Goal: Information Seeking & Learning: Learn about a topic

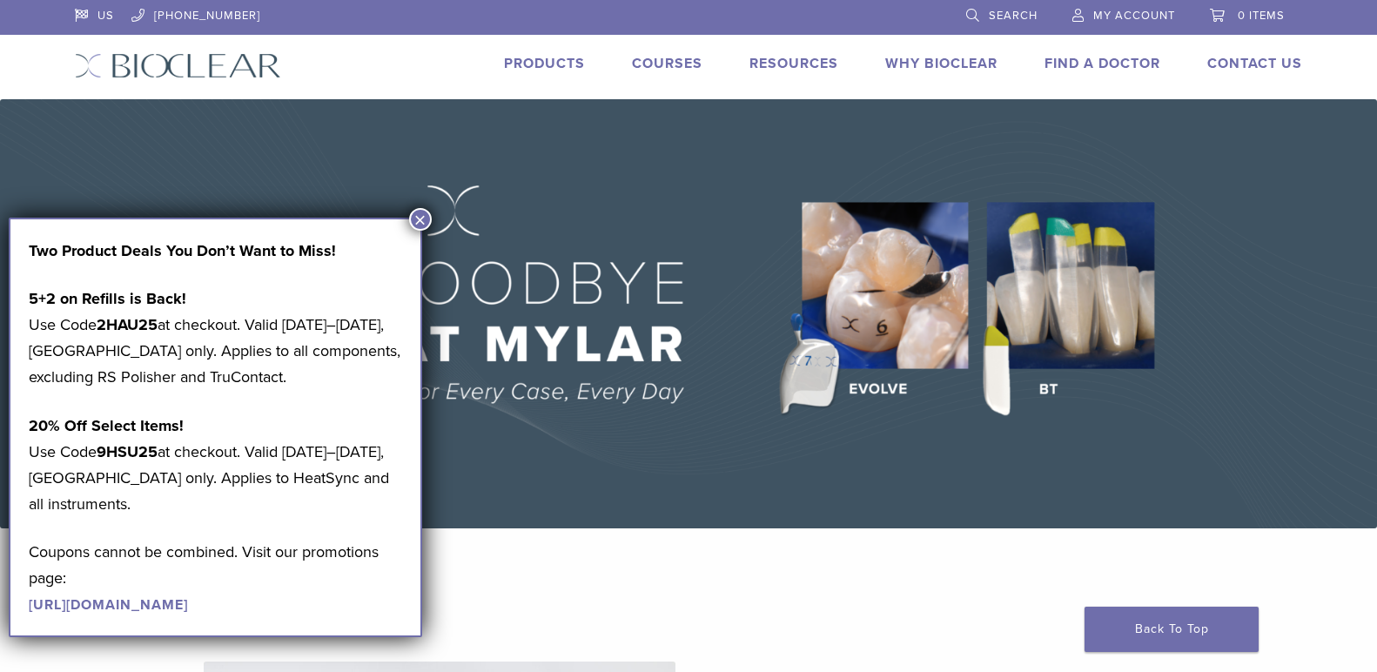
click at [420, 221] on button "×" at bounding box center [420, 219] width 23 height 23
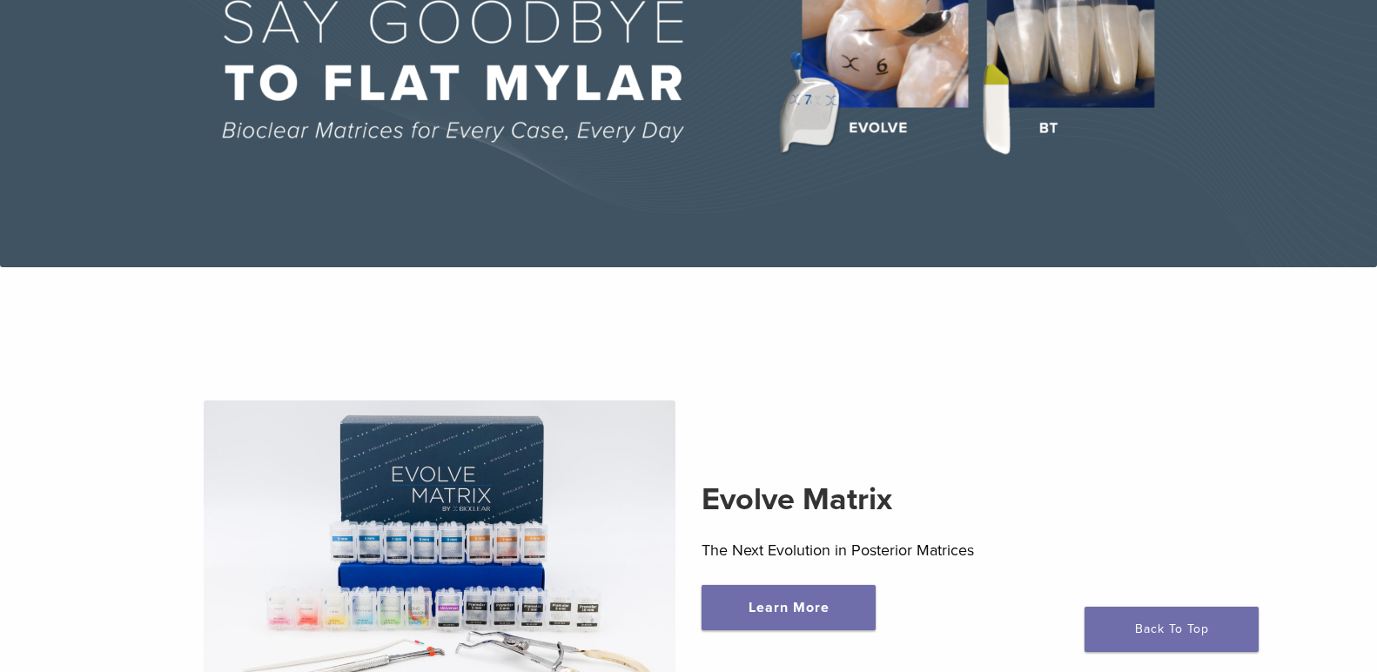
scroll to position [522, 0]
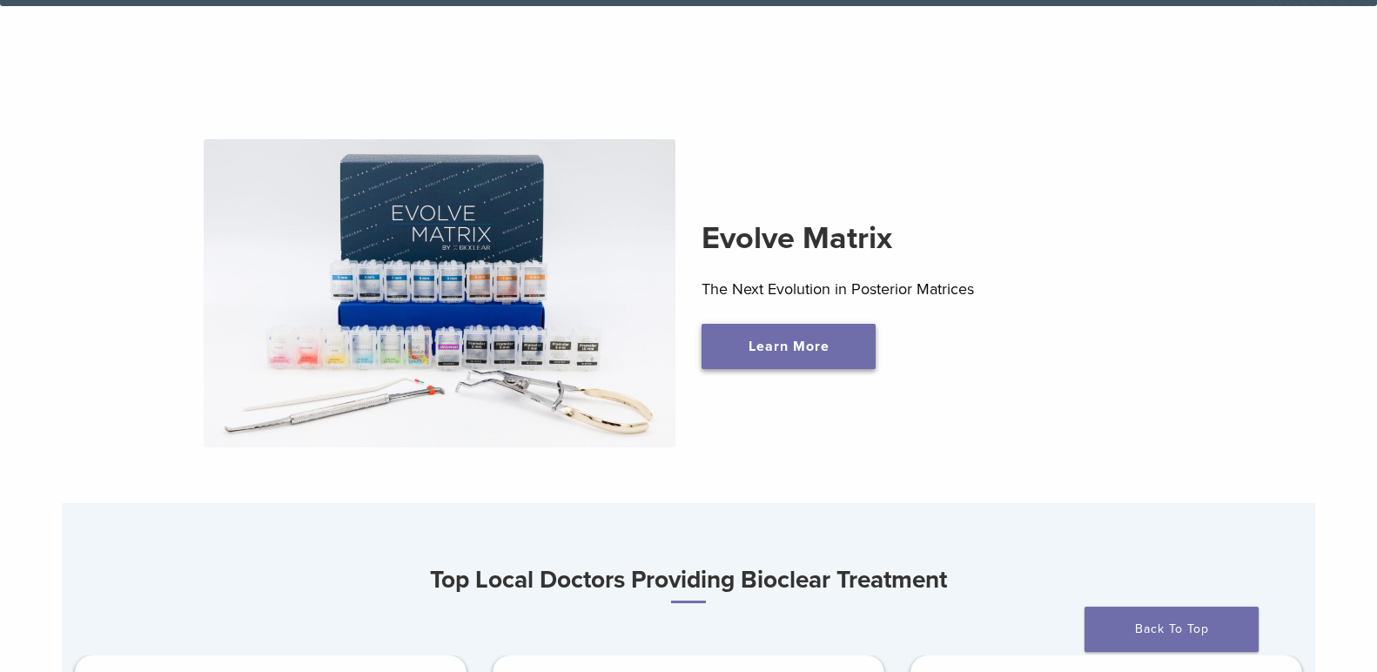
click at [761, 365] on link "Learn More" at bounding box center [788, 346] width 174 height 45
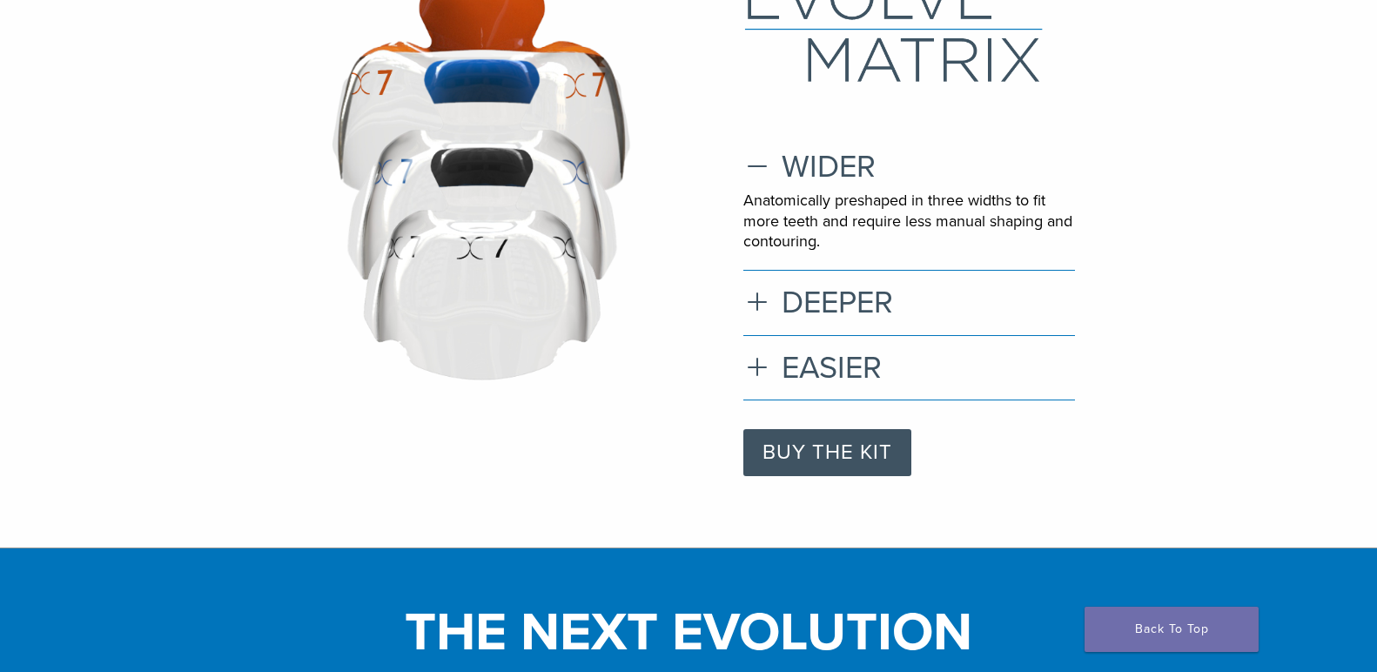
scroll to position [87, 0]
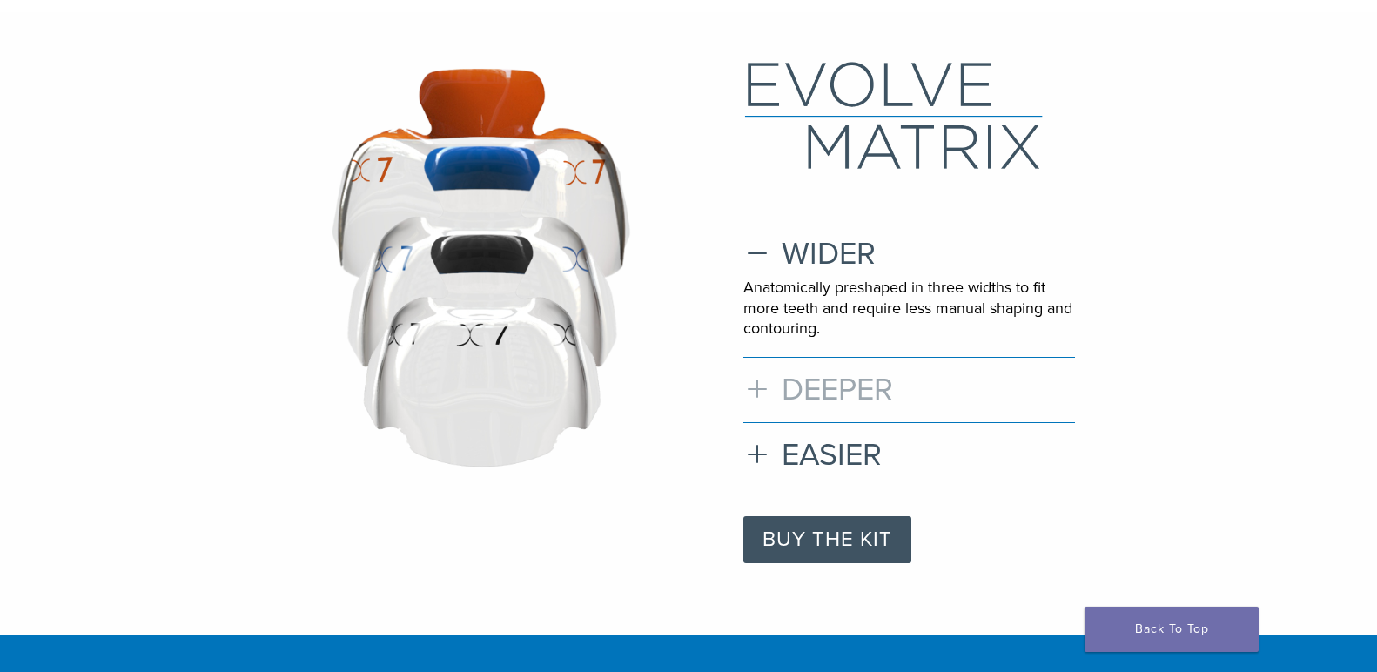
click at [820, 399] on h3 "DEEPER" at bounding box center [909, 389] width 332 height 37
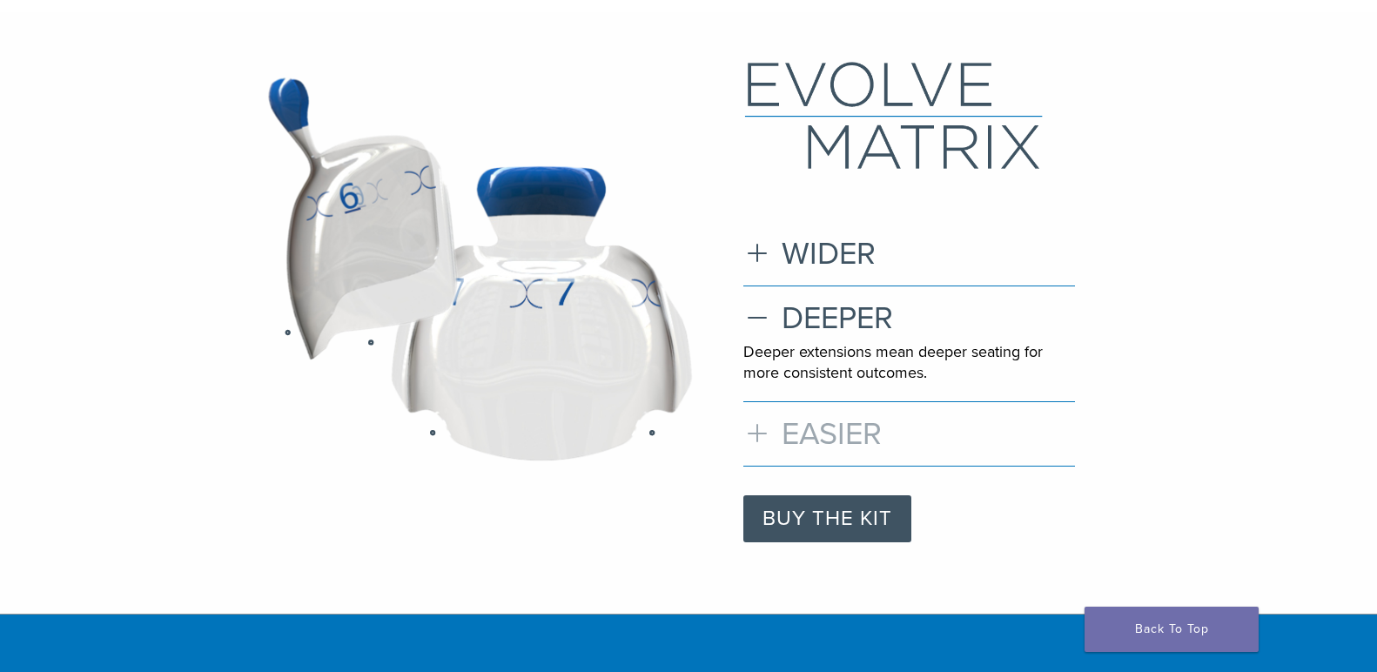
click at [813, 437] on h3 "EASIER" at bounding box center [909, 433] width 332 height 37
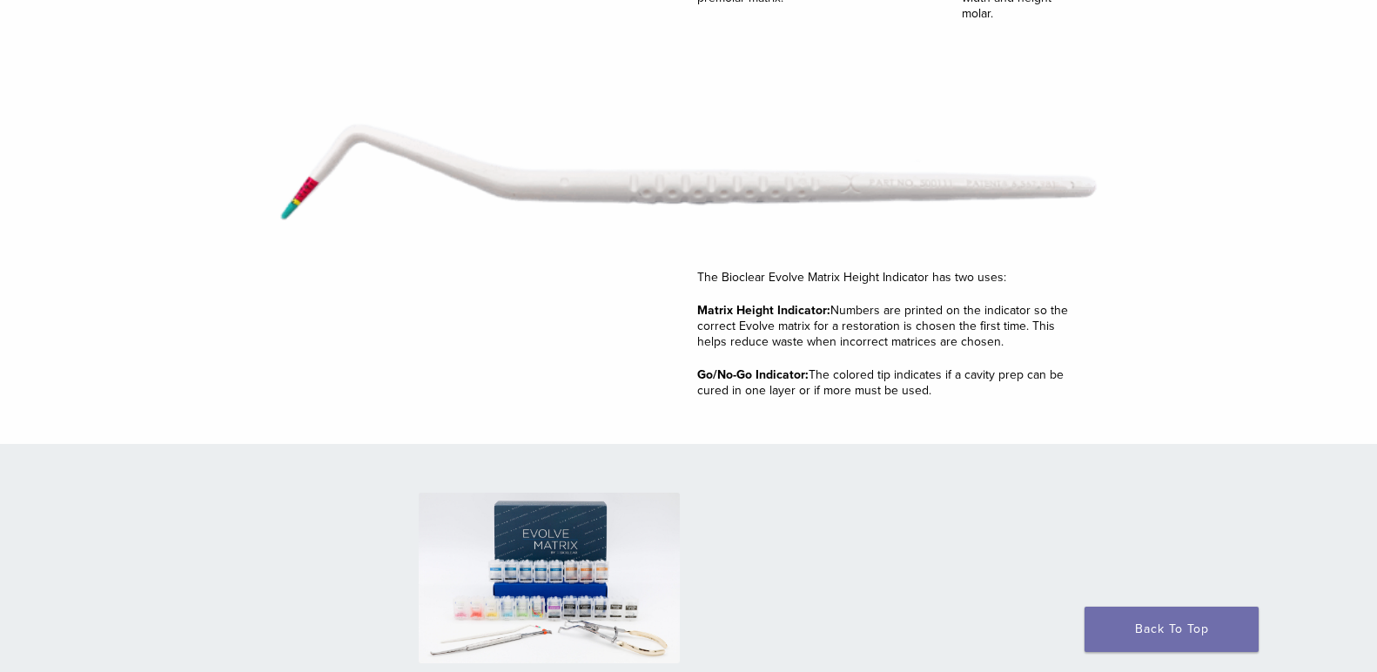
scroll to position [2697, 0]
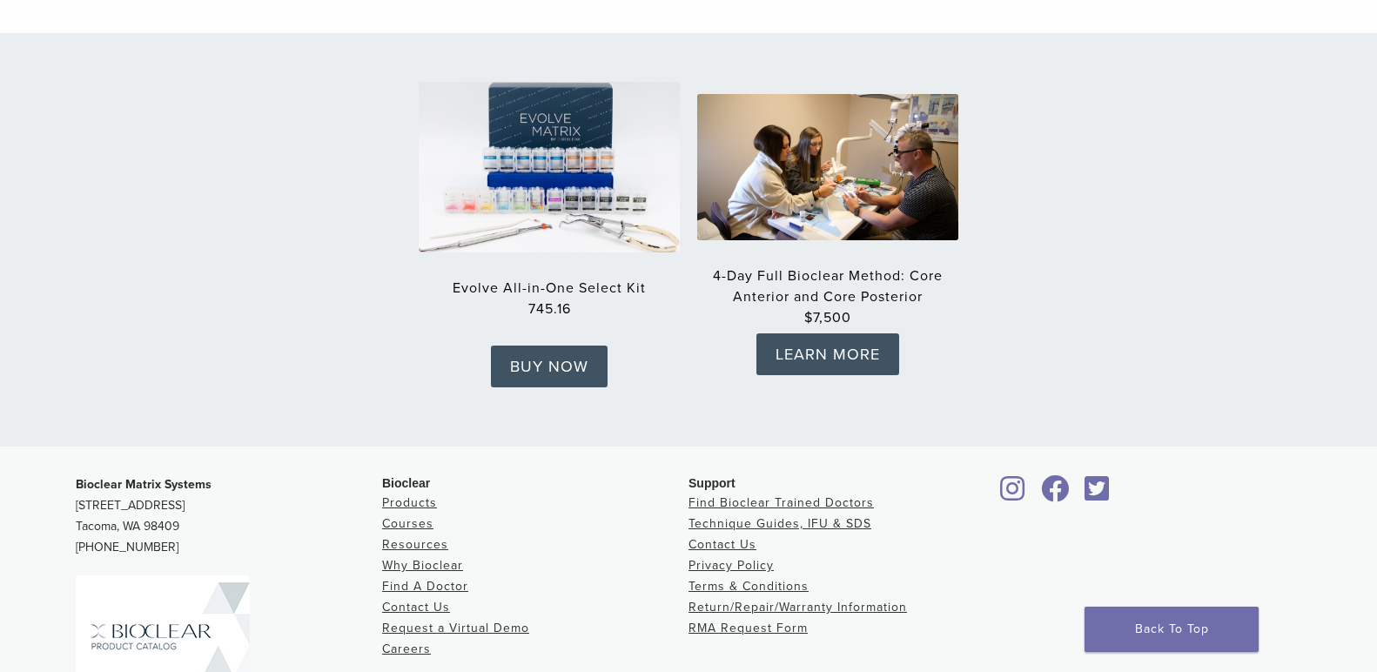
click at [591, 167] on img at bounding box center [548, 166] width 287 height 187
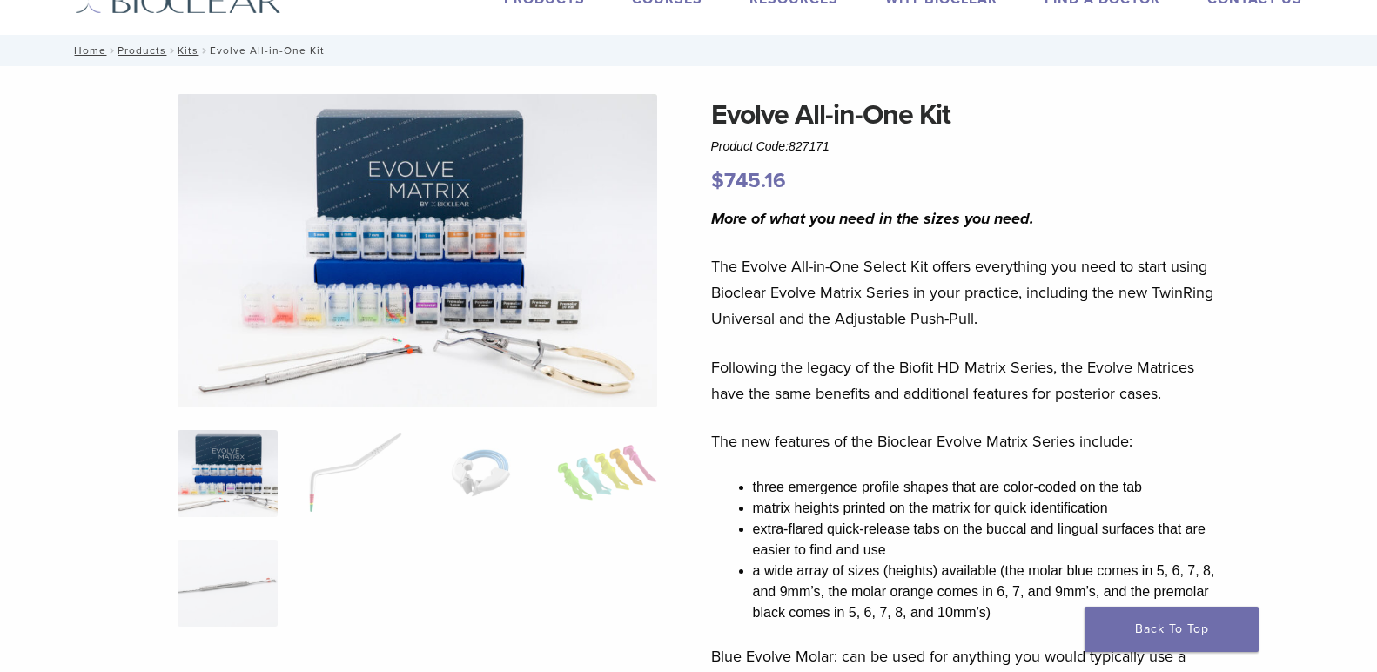
scroll to position [174, 0]
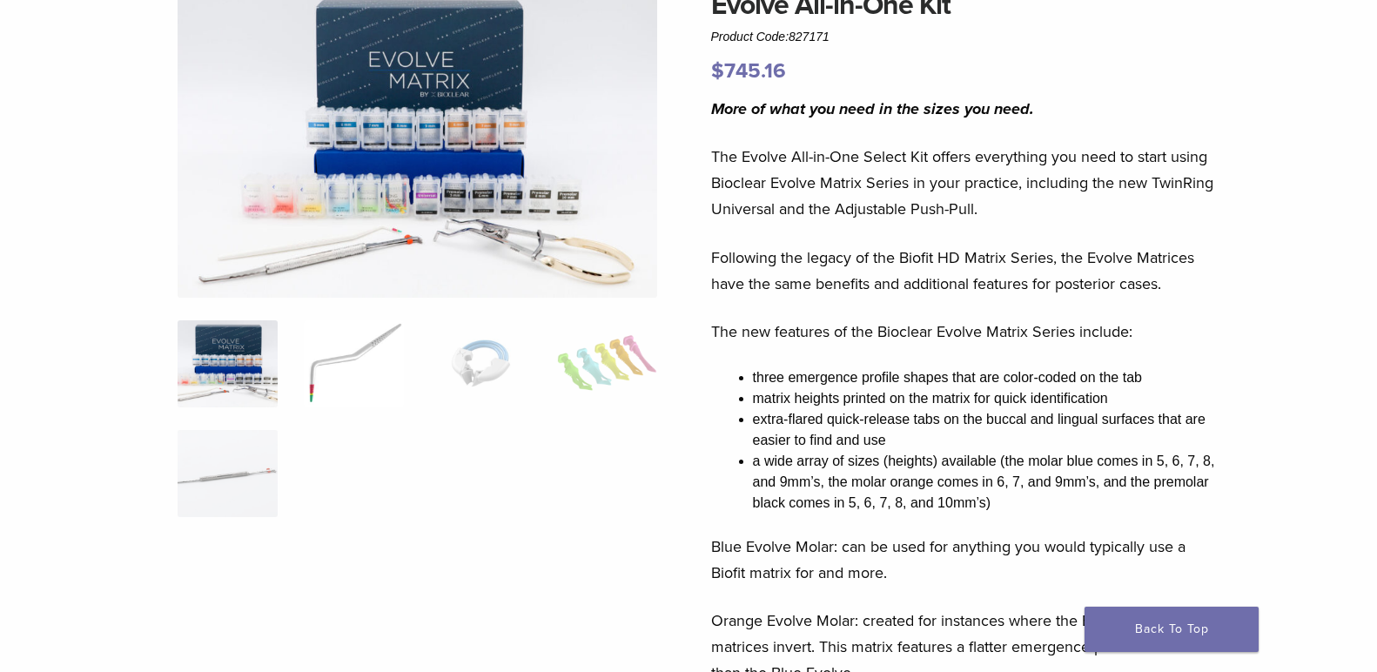
click at [348, 371] on img at bounding box center [354, 363] width 100 height 87
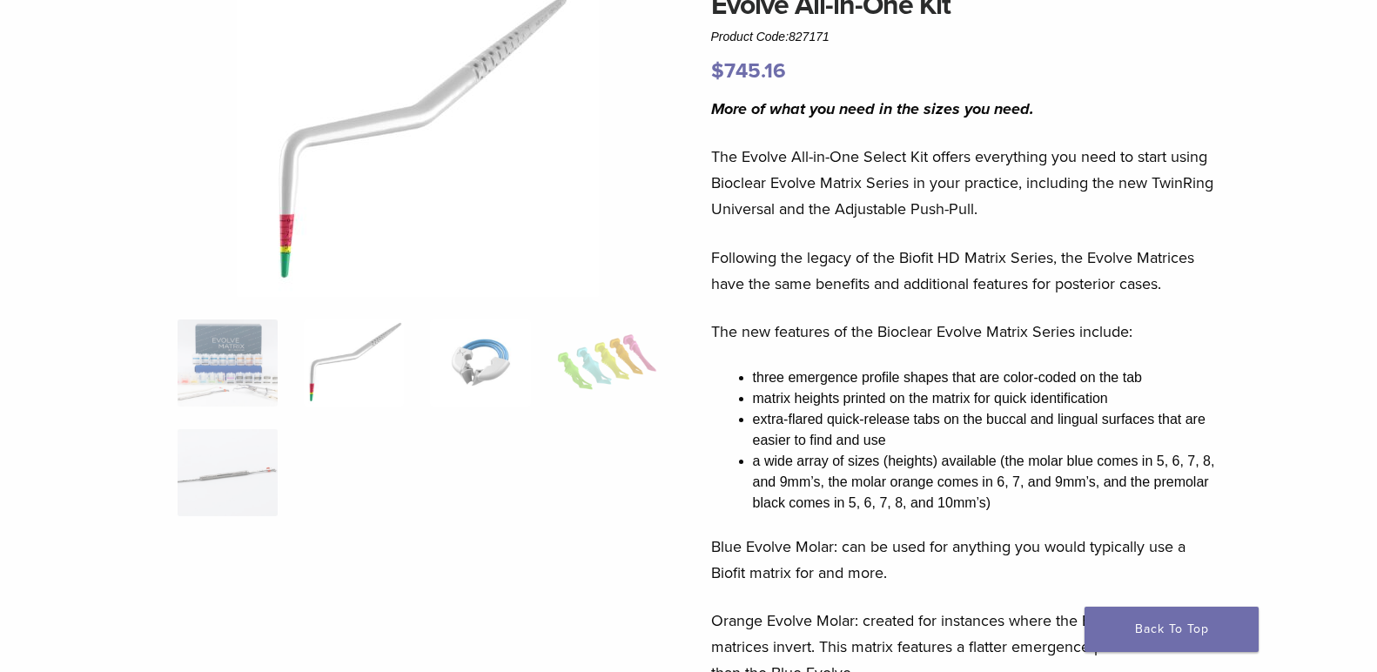
click at [467, 378] on img at bounding box center [480, 362] width 100 height 87
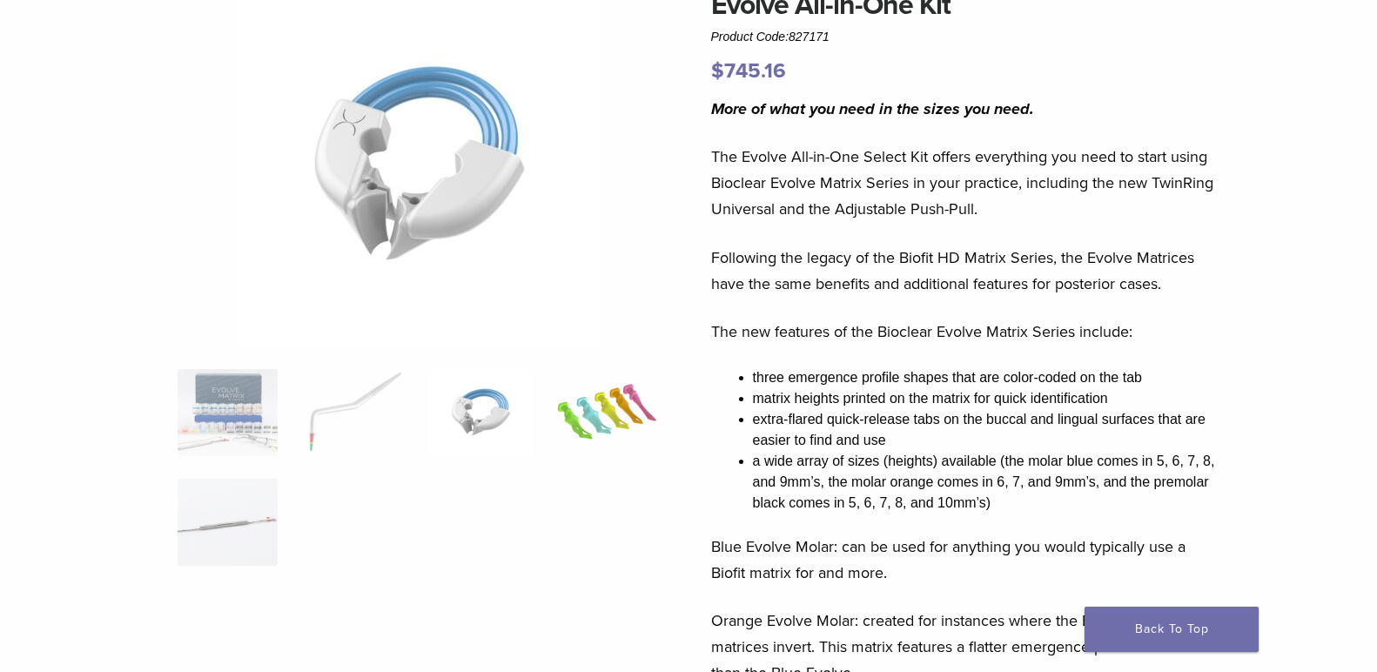
click at [596, 379] on img at bounding box center [607, 412] width 100 height 87
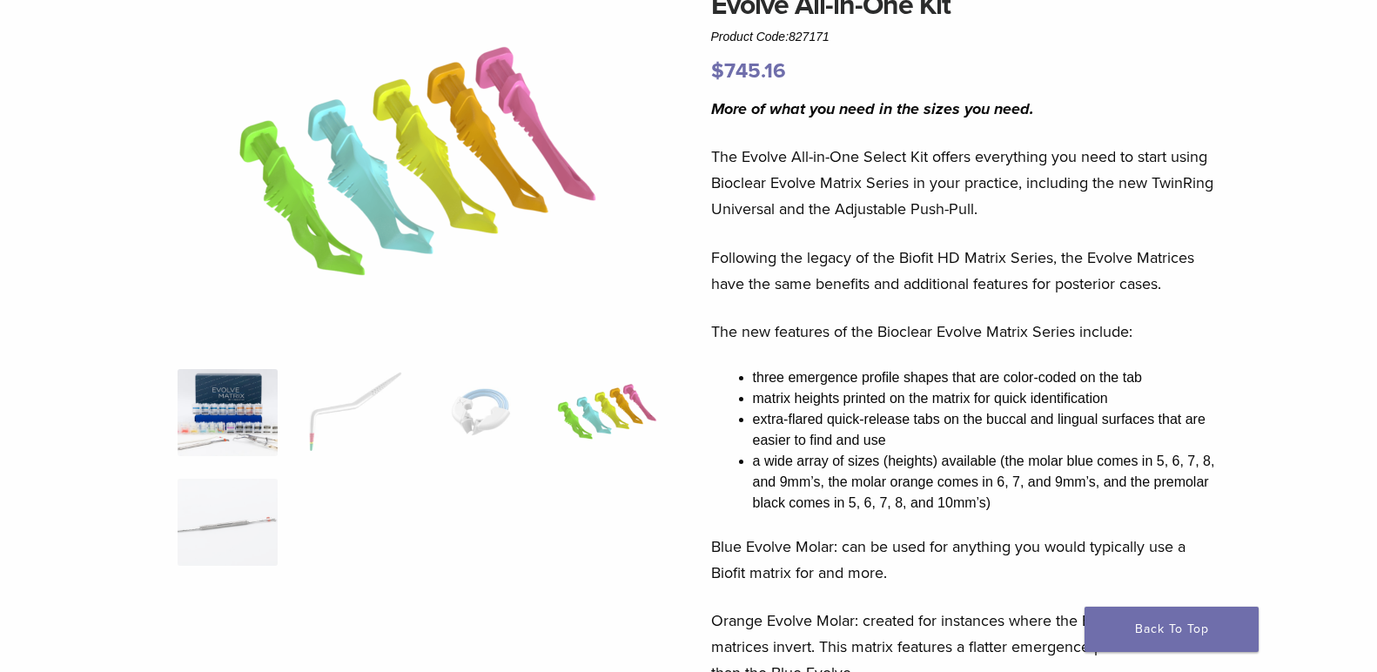
click at [268, 379] on img at bounding box center [228, 412] width 100 height 87
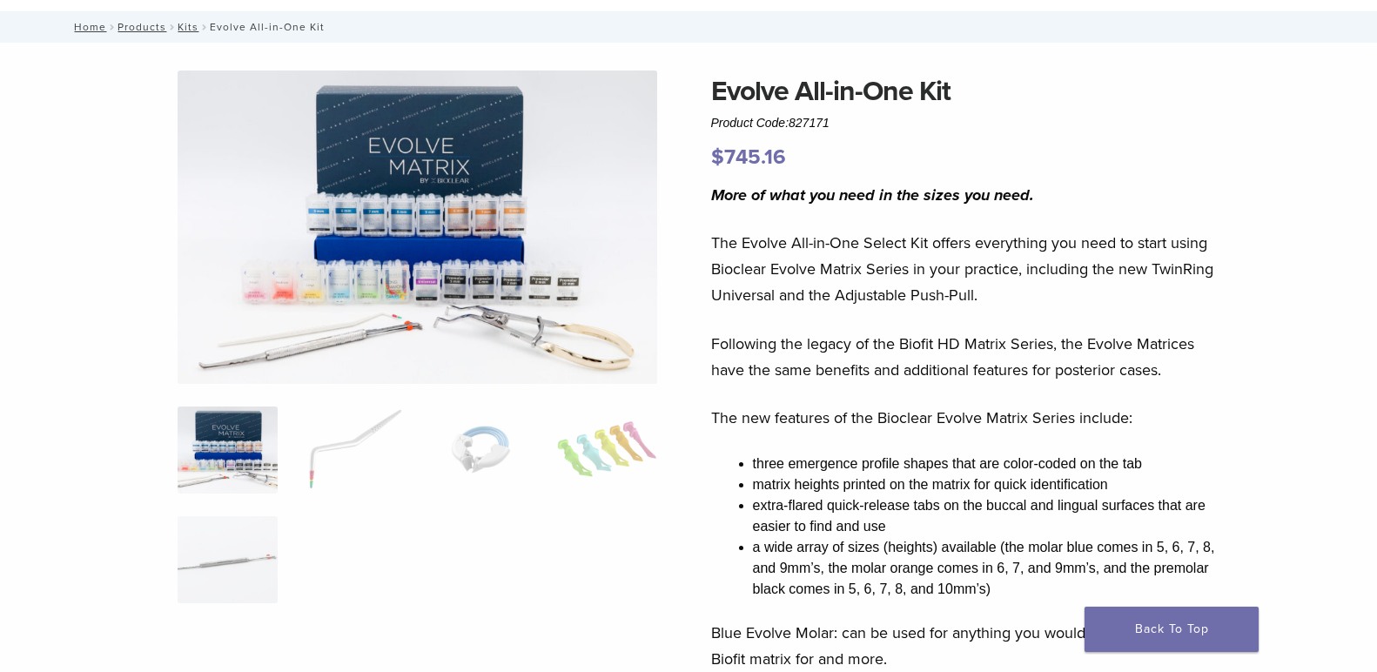
scroll to position [0, 0]
